Goal: Information Seeking & Learning: Learn about a topic

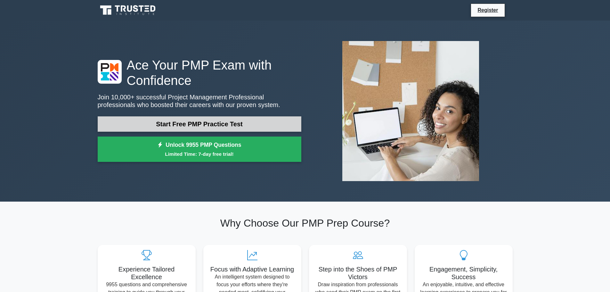
click at [247, 128] on link "Start Free PMP Practice Test" at bounding box center [200, 123] width 204 height 15
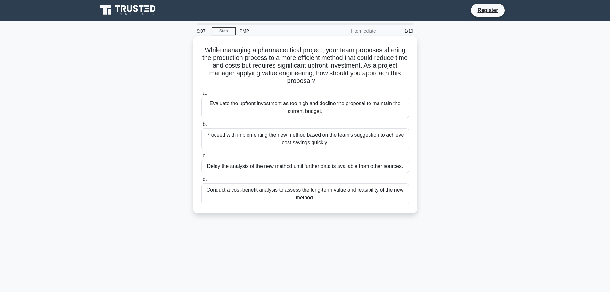
click at [318, 169] on div "Delay the analysis of the new method until further data is available from other…" at bounding box center [304, 165] width 207 height 13
click at [201, 158] on input "[PERSON_NAME] the analysis of the new method until further data is available fr…" at bounding box center [201, 156] width 0 height 4
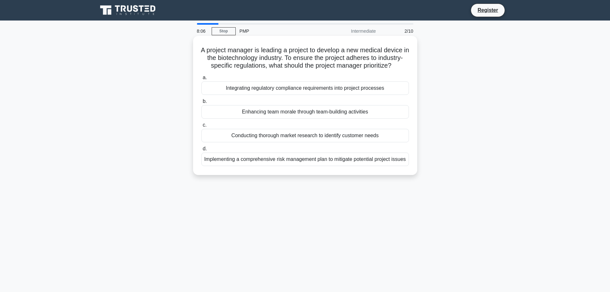
click at [312, 95] on div "Integrating regulatory compliance requirements into project processes" at bounding box center [304, 87] width 207 height 13
click at [201, 80] on input "a. Integrating regulatory compliance requirements into project processes" at bounding box center [201, 78] width 0 height 4
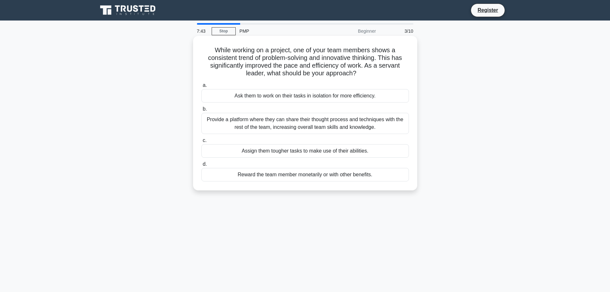
click at [296, 125] on div "Provide a platform where they can share their thought process and techniques wi…" at bounding box center [304, 123] width 207 height 21
click at [201, 111] on input "b. Provide a platform where they can share their thought process and techniques…" at bounding box center [201, 109] width 0 height 4
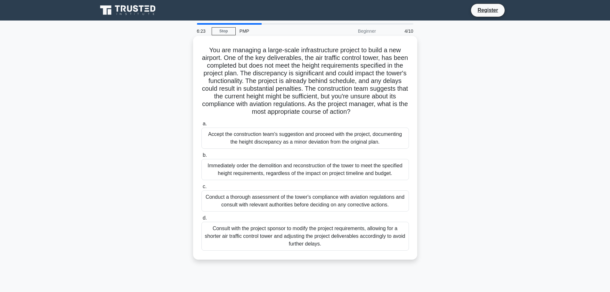
click at [261, 198] on div "Conduct a thorough assessment of the tower's compliance with aviation regulatio…" at bounding box center [304, 200] width 207 height 21
click at [201, 189] on input "c. Conduct a thorough assessment of the tower's compliance with aviation regula…" at bounding box center [201, 186] width 0 height 4
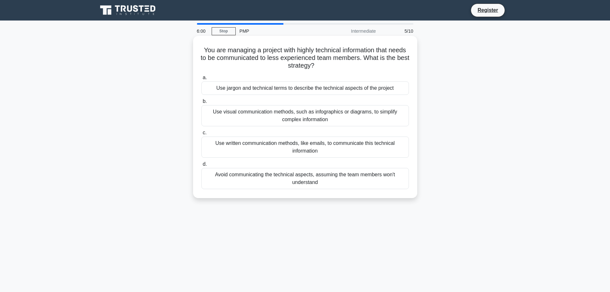
click at [254, 112] on div "Use visual communication methods, such as infographics or diagrams, to simplify…" at bounding box center [304, 115] width 207 height 21
click at [201, 103] on input "b. Use visual communication methods, such as infographics or diagrams, to simpl…" at bounding box center [201, 101] width 0 height 4
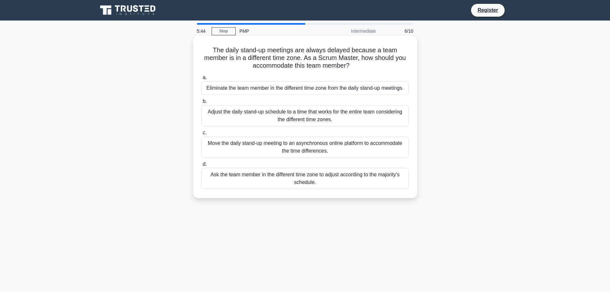
click at [286, 114] on div "Adjust the daily stand-up schedule to a time that works for the entire team con…" at bounding box center [304, 115] width 207 height 21
click at [201, 103] on input "b. Adjust the daily stand-up schedule to a time that works for the entire team …" at bounding box center [201, 101] width 0 height 4
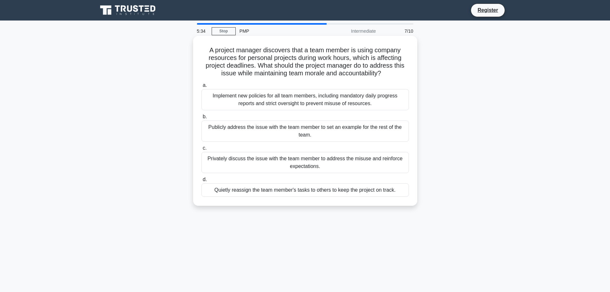
drag, startPoint x: 205, startPoint y: 51, endPoint x: 404, endPoint y: 73, distance: 200.7
click at [404, 73] on h5 "A project manager discovers that a team member is using company resources for p…" at bounding box center [305, 61] width 209 height 31
click at [396, 78] on div "A project manager discovers that a team member is using company resources for p…" at bounding box center [305, 120] width 219 height 165
click at [324, 161] on div "Privately discuss the issue with the team member to address the misuse and rein…" at bounding box center [304, 162] width 207 height 21
click at [201, 150] on input "c. Privately discuss the issue with the team member to address the misuse and r…" at bounding box center [201, 148] width 0 height 4
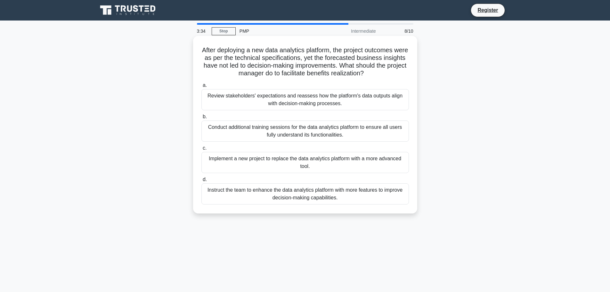
click at [320, 128] on div "Conduct additional training sessions for the data analytics platform to ensure …" at bounding box center [304, 130] width 207 height 21
click at [201, 119] on input "b. Conduct additional training sessions for the data analytics platform to ensu…" at bounding box center [201, 117] width 0 height 4
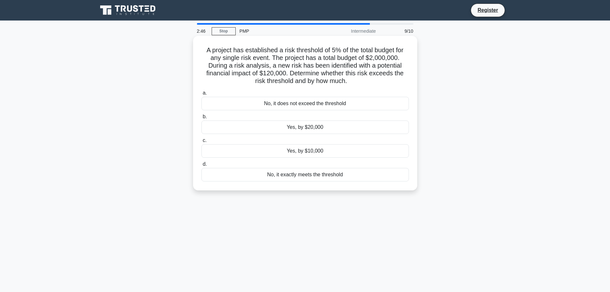
click at [305, 128] on div "Yes, by $20,000" at bounding box center [304, 126] width 207 height 13
click at [201, 119] on input "b. Yes, by $20,000" at bounding box center [201, 117] width 0 height 4
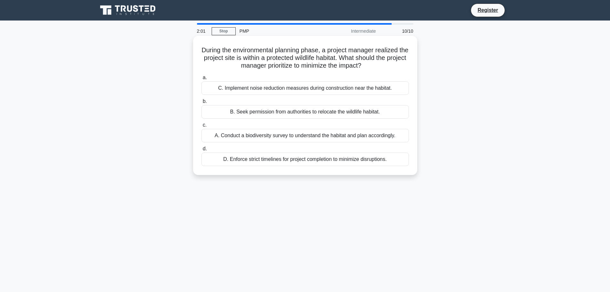
click at [271, 135] on div "A. Conduct a biodiversity survey to understand the habitat and plan accordingly." at bounding box center [304, 135] width 207 height 13
click at [201, 127] on input "c. A. Conduct a biodiversity survey to understand the habitat and plan accordin…" at bounding box center [201, 125] width 0 height 4
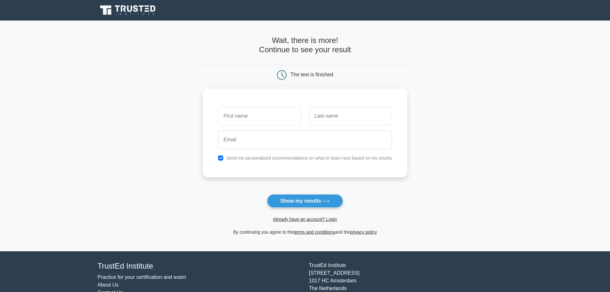
click at [276, 111] on input "text" at bounding box center [259, 116] width 83 height 19
type input "Abed"
type input "Masaud"
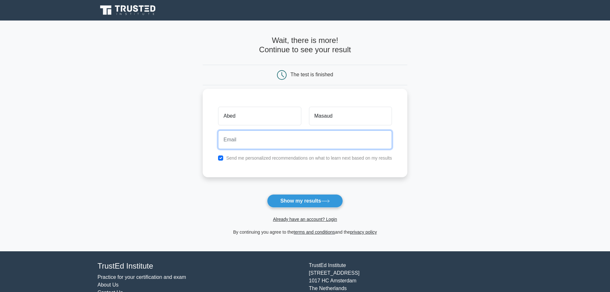
click at [294, 142] on input "email" at bounding box center [305, 139] width 174 height 19
click at [232, 158] on label "Send me personalized recommendations on what to learn next based on my results" at bounding box center [309, 157] width 166 height 5
click at [240, 141] on input "email" at bounding box center [305, 139] width 174 height 19
click at [221, 157] on input "checkbox" at bounding box center [220, 157] width 5 height 5
checkbox input "false"
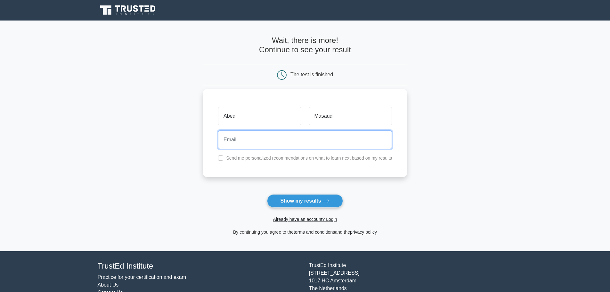
click at [236, 138] on input "email" at bounding box center [305, 139] width 174 height 19
type input "[EMAIL_ADDRESS][DOMAIN_NAME]"
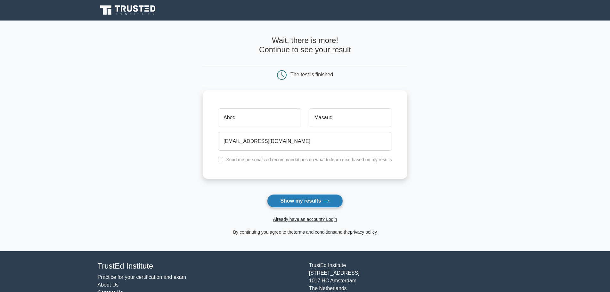
click at [321, 200] on button "Show my results" at bounding box center [305, 200] width 76 height 13
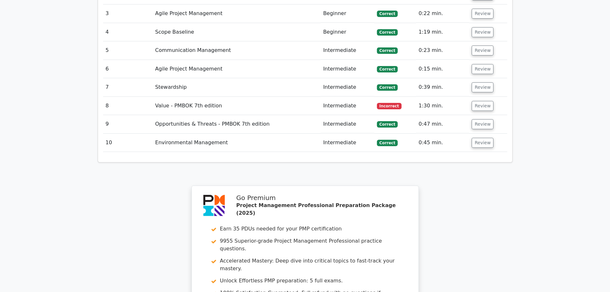
scroll to position [961, 0]
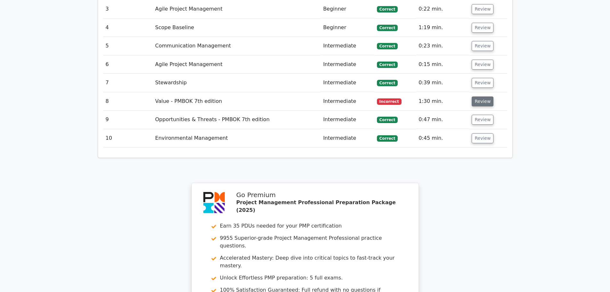
click at [476, 96] on button "Review" at bounding box center [483, 101] width 22 height 10
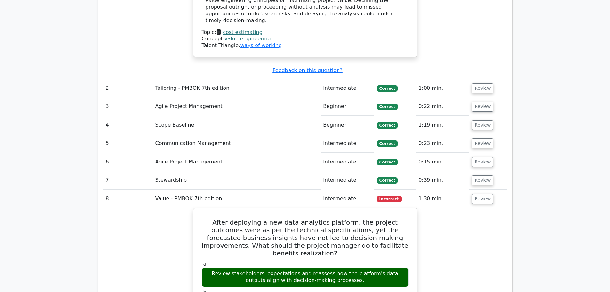
scroll to position [993, 0]
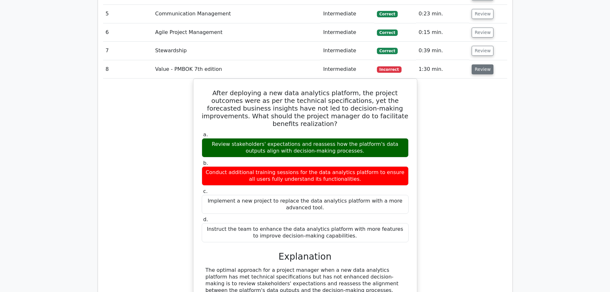
click at [481, 64] on button "Review" at bounding box center [483, 69] width 22 height 10
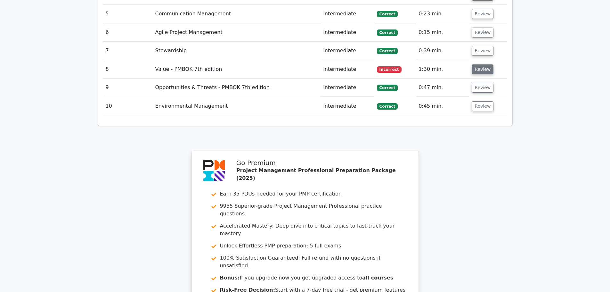
click at [480, 64] on button "Review" at bounding box center [483, 69] width 22 height 10
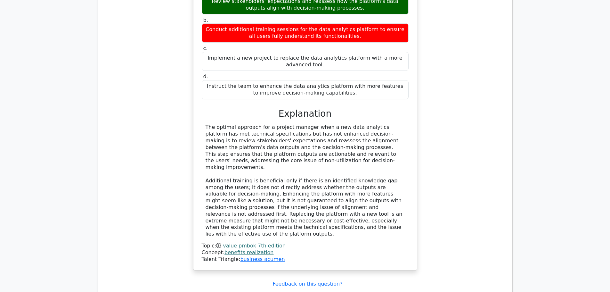
scroll to position [1185, 0]
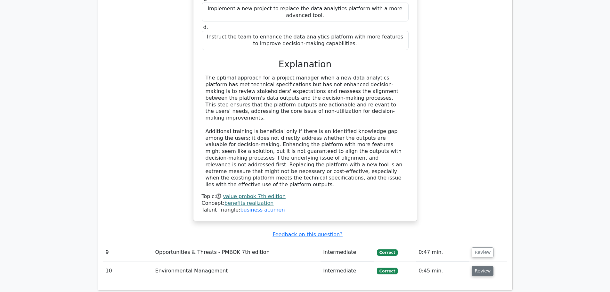
click at [478, 266] on button "Review" at bounding box center [483, 271] width 22 height 10
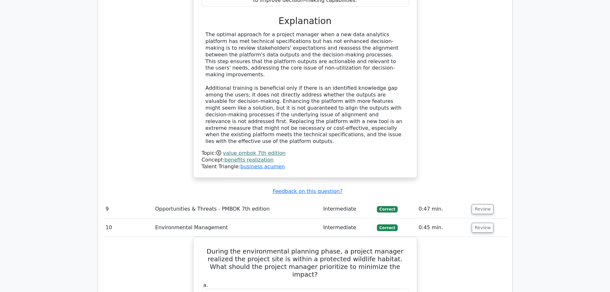
scroll to position [1217, 0]
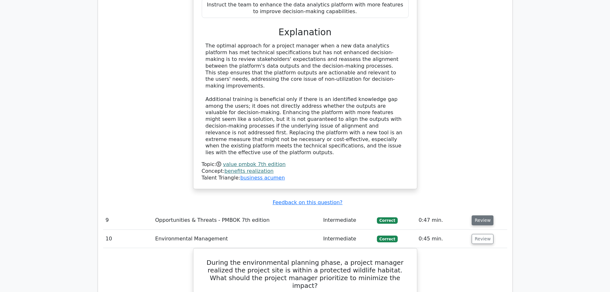
click at [486, 215] on button "Review" at bounding box center [483, 220] width 22 height 10
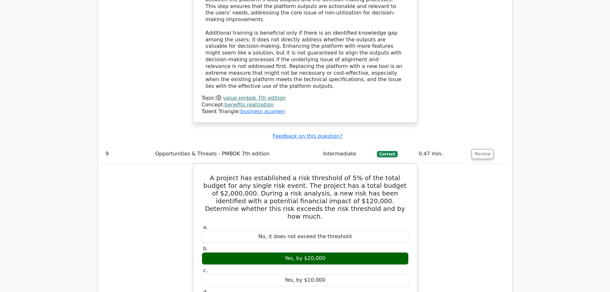
scroll to position [1281, 0]
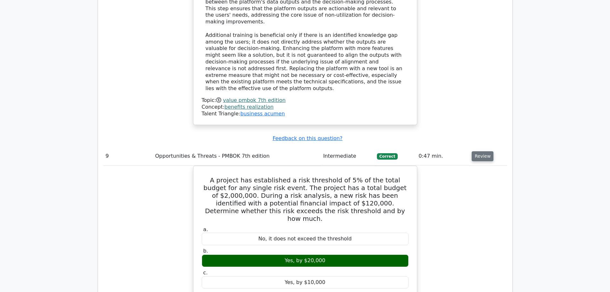
click at [479, 151] on button "Review" at bounding box center [483, 156] width 22 height 10
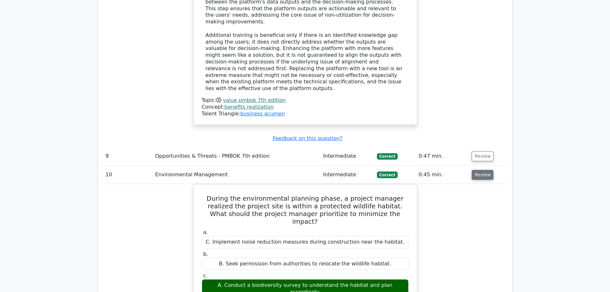
click at [480, 170] on button "Review" at bounding box center [483, 175] width 22 height 10
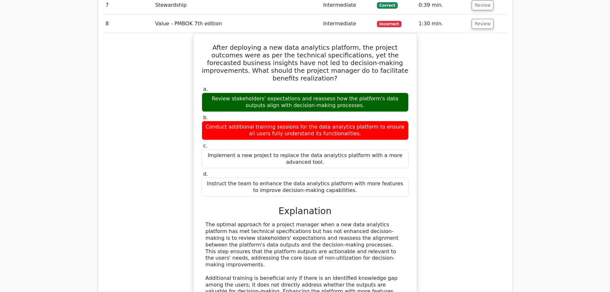
scroll to position [961, 0]
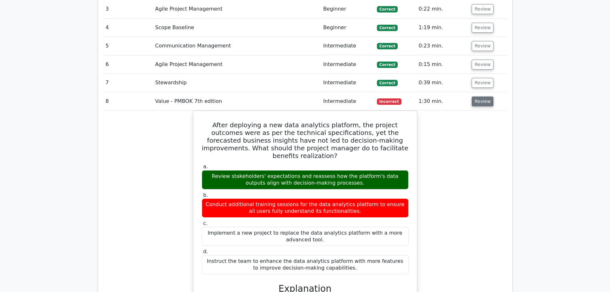
click at [474, 96] on button "Review" at bounding box center [483, 101] width 22 height 10
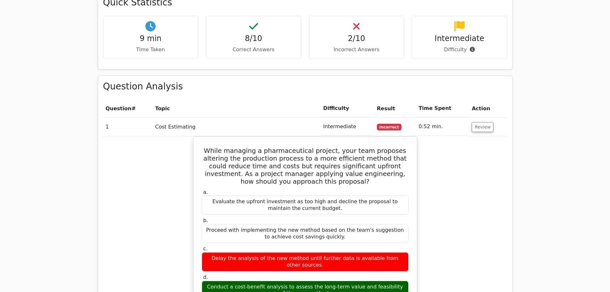
scroll to position [480, 0]
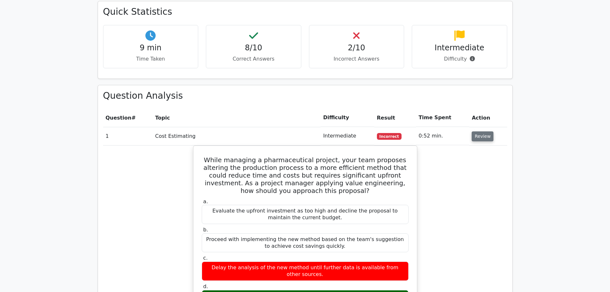
click at [484, 131] on button "Review" at bounding box center [483, 136] width 22 height 10
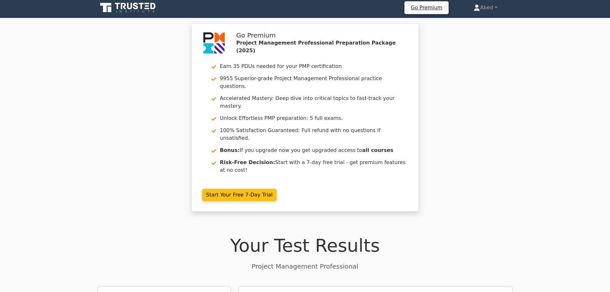
scroll to position [0, 0]
